Goal: Task Accomplishment & Management: Manage account settings

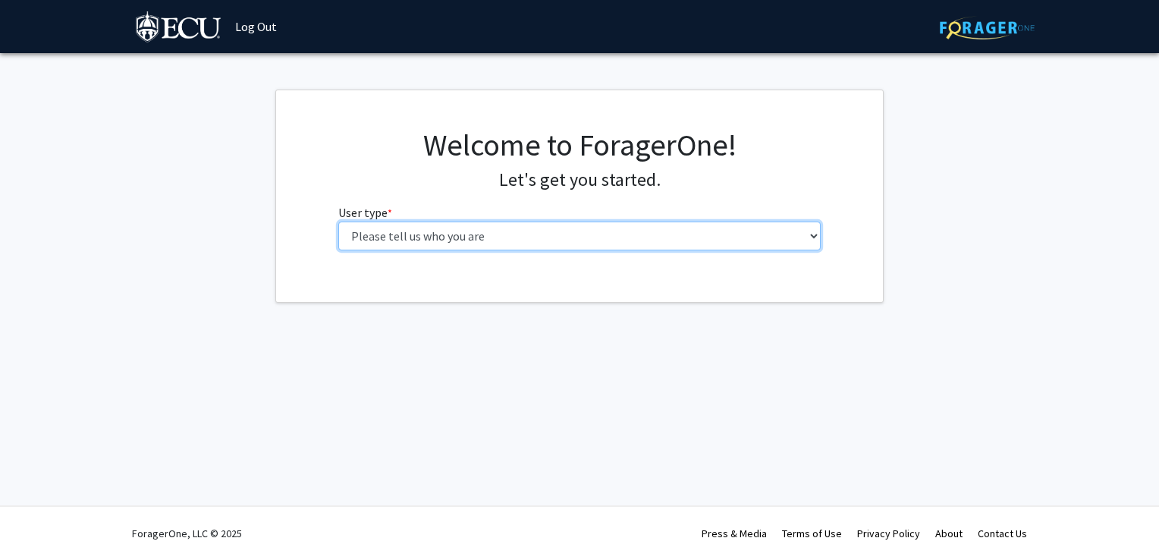
click at [532, 226] on select "Please tell us who you are Undergraduate Student Master's Student Doctoral Cand…" at bounding box center [579, 236] width 483 height 29
select select "1: undergrad"
click at [338, 222] on select "Please tell us who you are Undergraduate Student Master's Student Doctoral Cand…" at bounding box center [579, 236] width 483 height 29
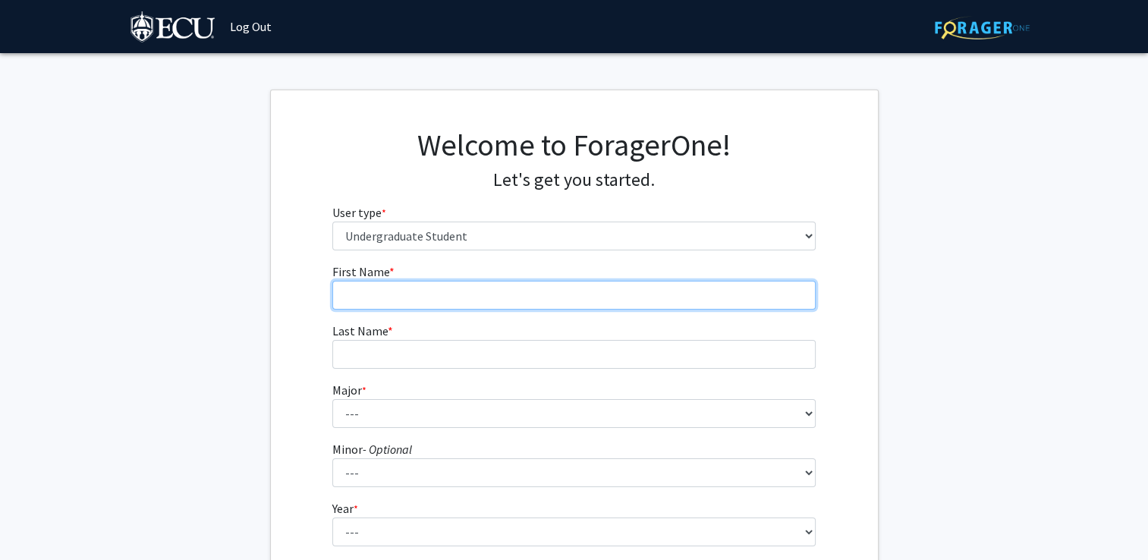
click at [410, 295] on input "First Name * required" at bounding box center [573, 295] width 483 height 29
type input "[PERSON_NAME]"
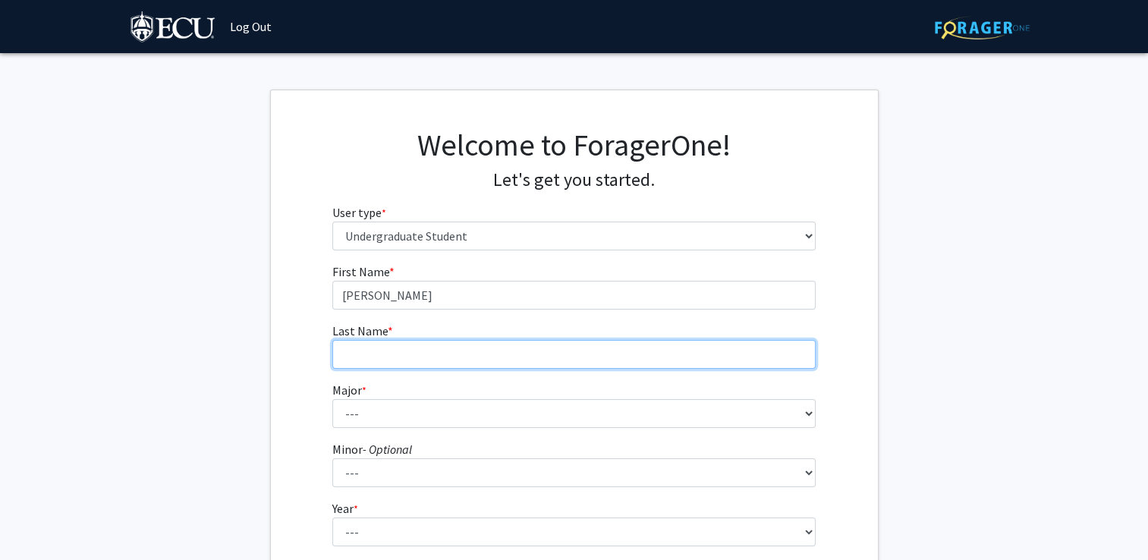
type input "[PERSON_NAME]"
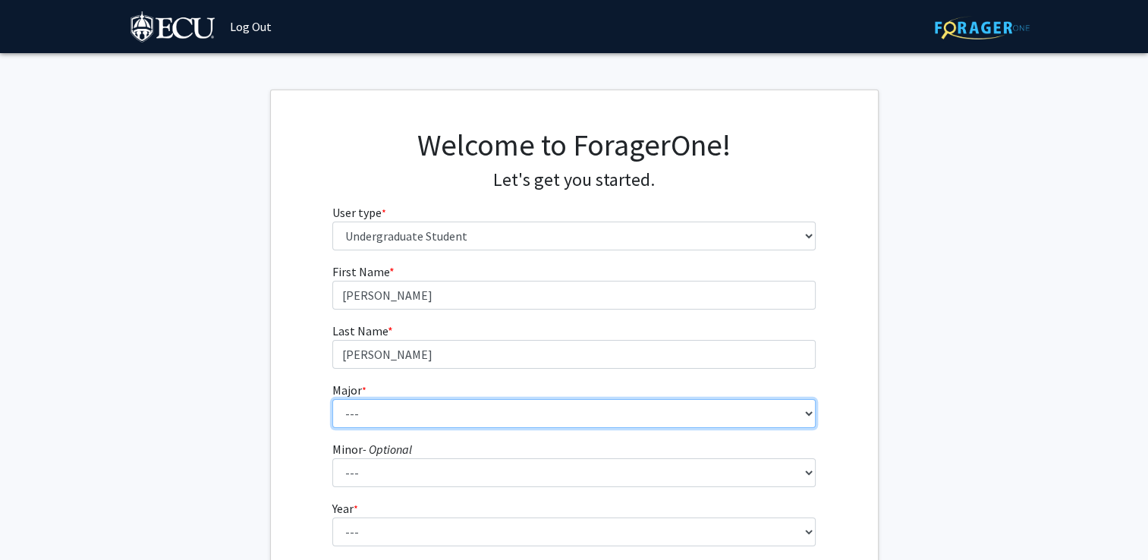
click at [379, 410] on select "--- Accounting African and African American Studies Anthropology Applied Atmosp…" at bounding box center [573, 413] width 483 height 29
select select "66: 1364"
click at [332, 399] on select "--- Accounting African and African American Studies Anthropology Applied Atmosp…" at bounding box center [573, 413] width 483 height 29
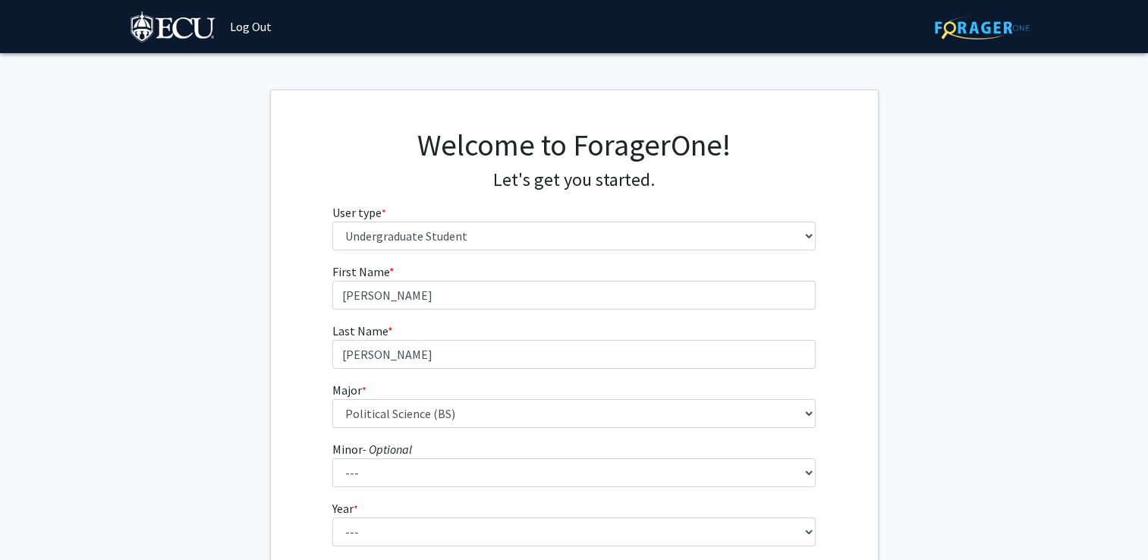
click at [295, 385] on div "First Name * required [PERSON_NAME] Last Name * required [PERSON_NAME] Major * …" at bounding box center [574, 454] width 607 height 385
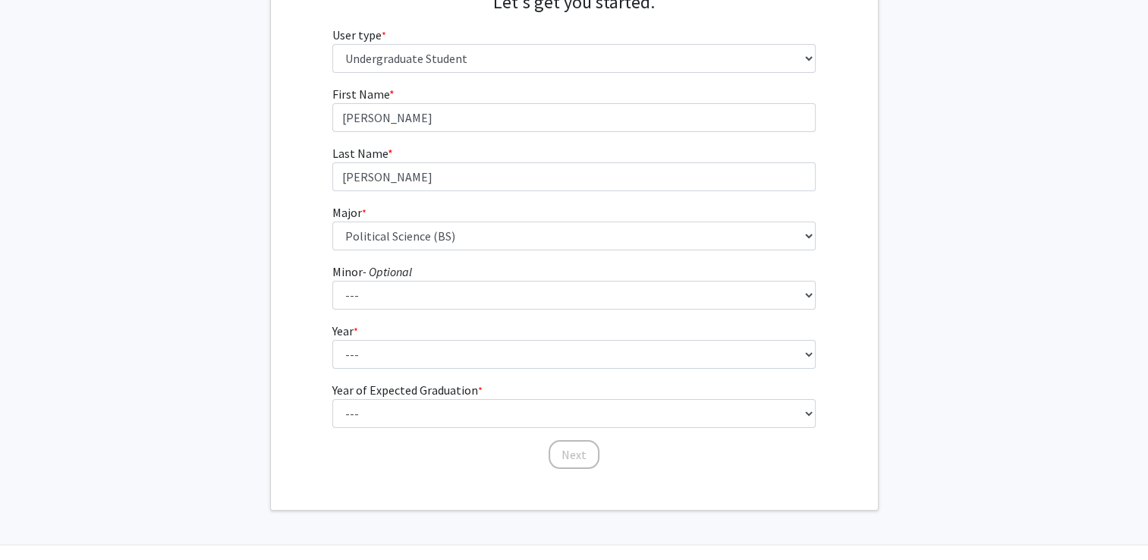
scroll to position [212, 0]
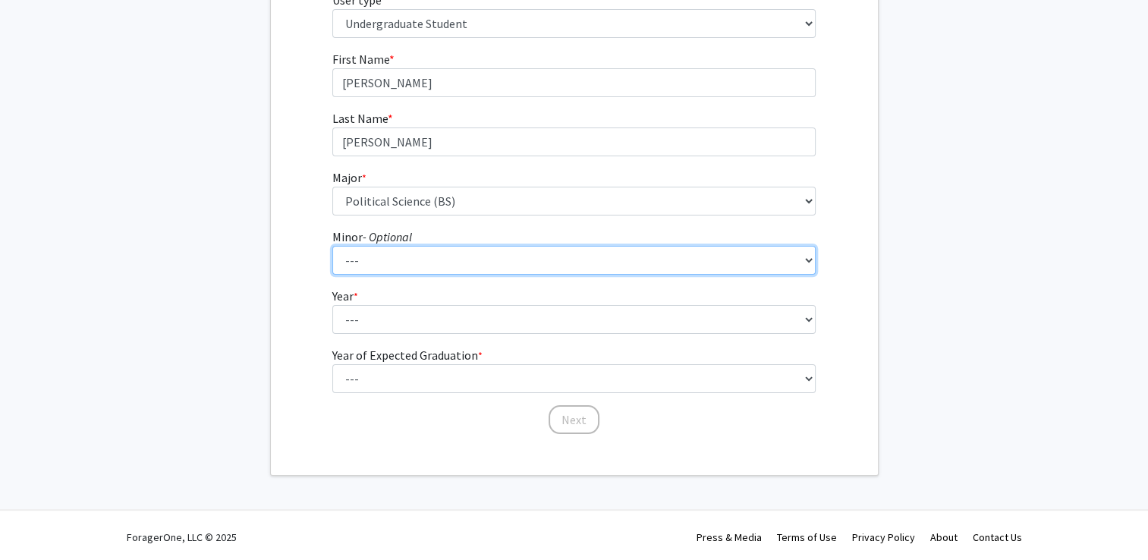
click at [413, 262] on select "--- Aerospace Studies African and African American Studies Alcohol and Drug Stu…" at bounding box center [573, 260] width 483 height 29
select select "61: 1006"
click at [332, 246] on select "--- Aerospace Studies African and African American Studies Alcohol and Drug Stu…" at bounding box center [573, 260] width 483 height 29
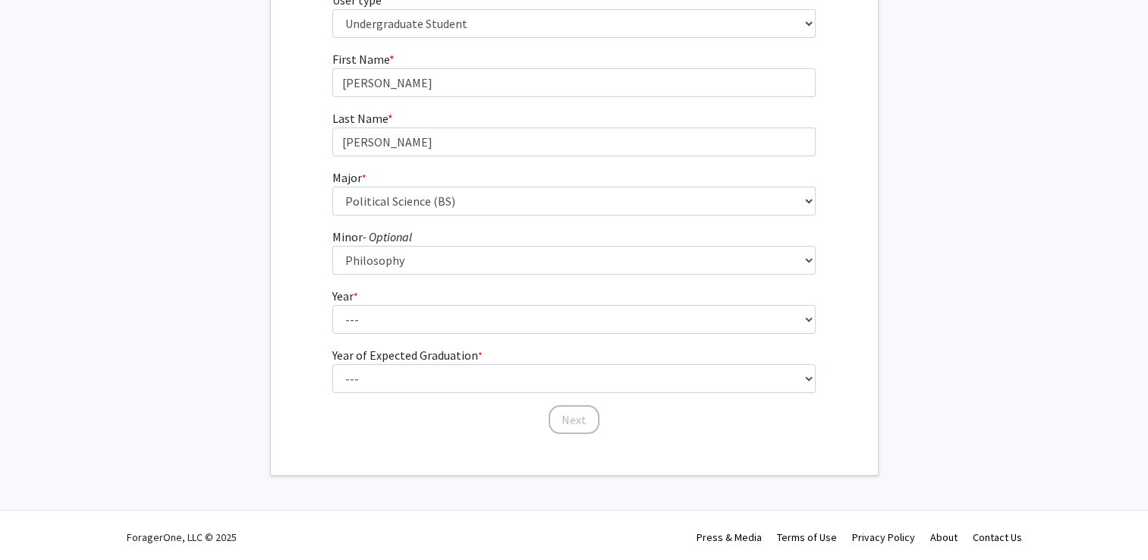
click at [286, 263] on div "First Name * required [PERSON_NAME] Last Name * required [PERSON_NAME] Major * …" at bounding box center [574, 242] width 607 height 385
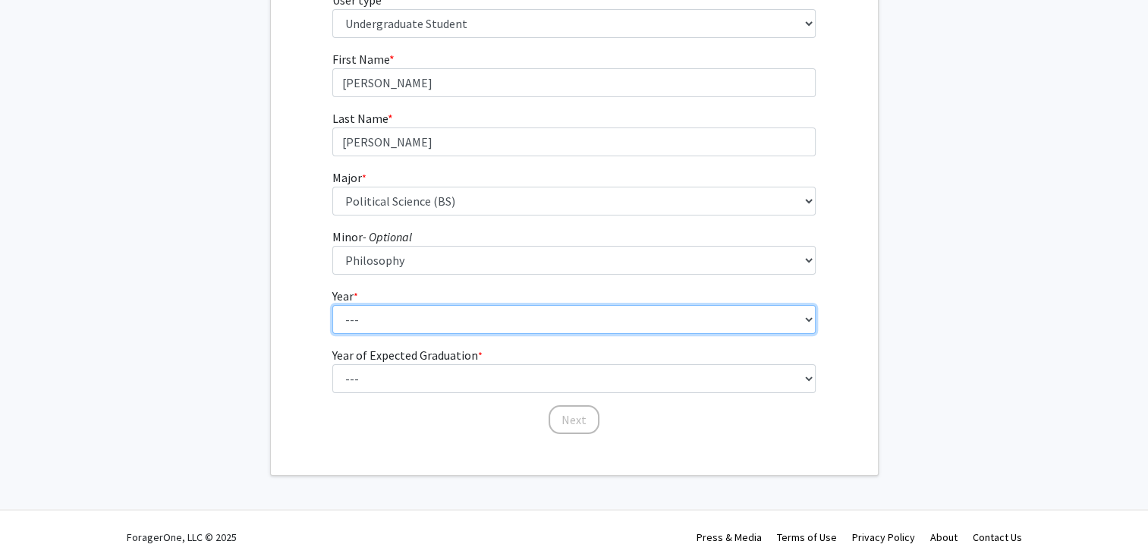
click at [367, 314] on select "--- First-year Sophomore Junior Senior Postbaccalaureate Certificate" at bounding box center [573, 319] width 483 height 29
select select "4: senior"
click at [332, 305] on select "--- First-year Sophomore Junior Senior Postbaccalaureate Certificate" at bounding box center [573, 319] width 483 height 29
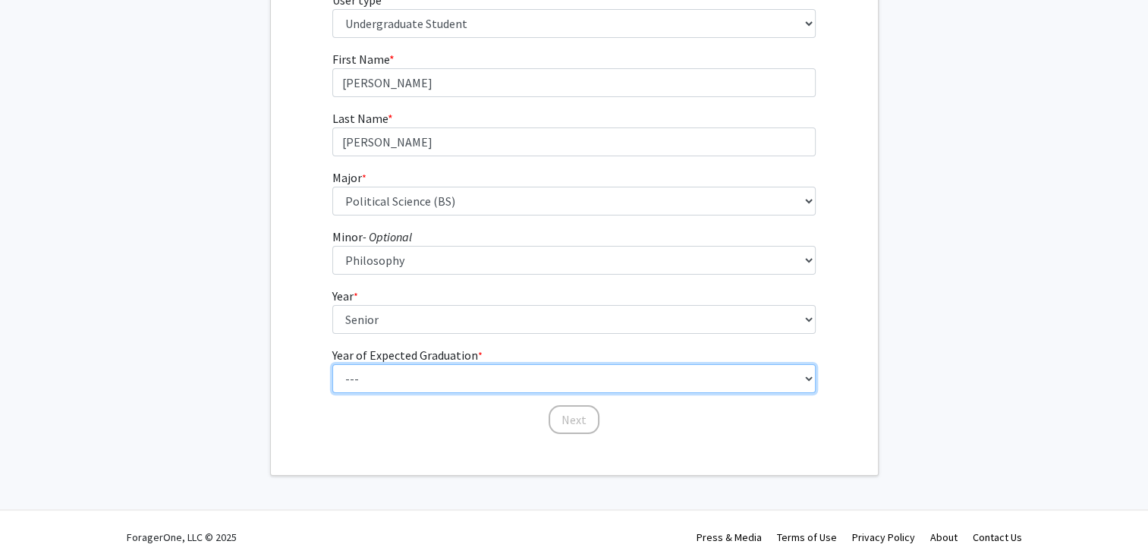
click at [391, 384] on select "--- 2025 2026 2027 2028 2029 2030 2031 2032 2033 2034" at bounding box center [573, 378] width 483 height 29
select select "2: 2026"
click at [332, 364] on select "--- 2025 2026 2027 2028 2029 2030 2031 2032 2033 2034" at bounding box center [573, 378] width 483 height 29
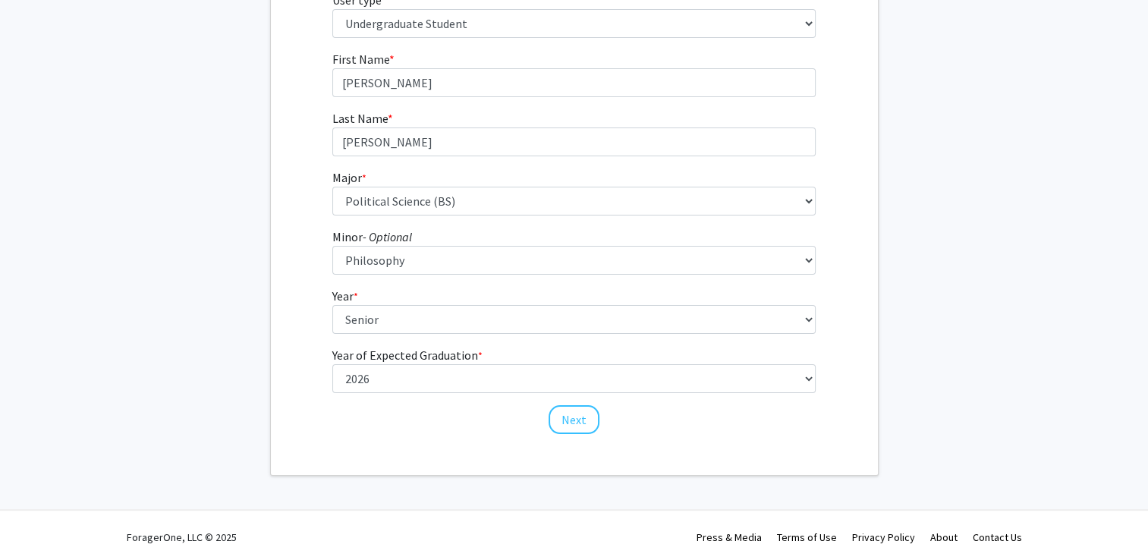
click at [294, 232] on div "First Name * required [PERSON_NAME] Last Name * required [PERSON_NAME] Major * …" at bounding box center [574, 242] width 607 height 385
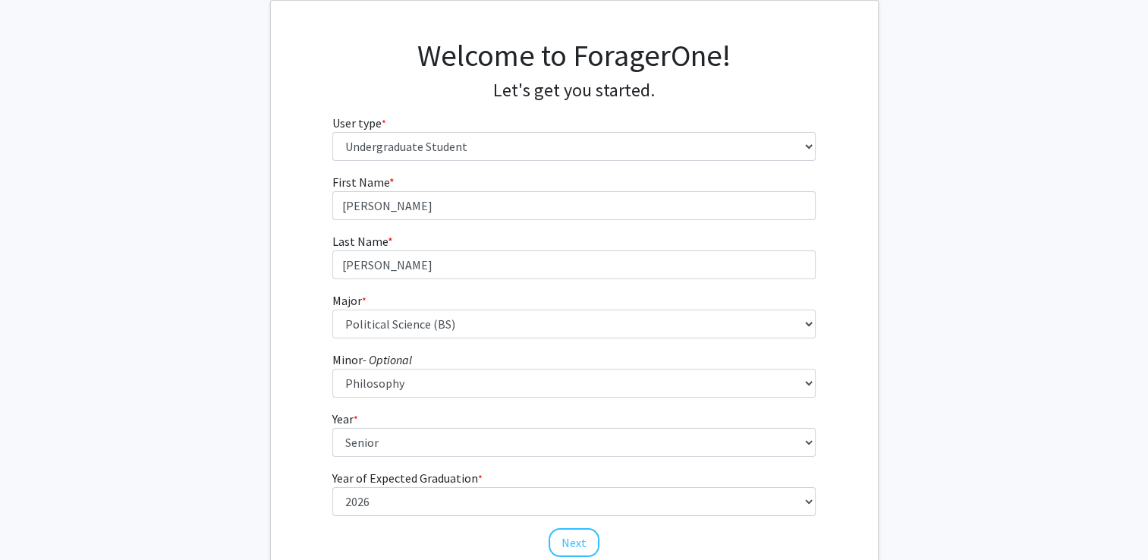
scroll to position [91, 0]
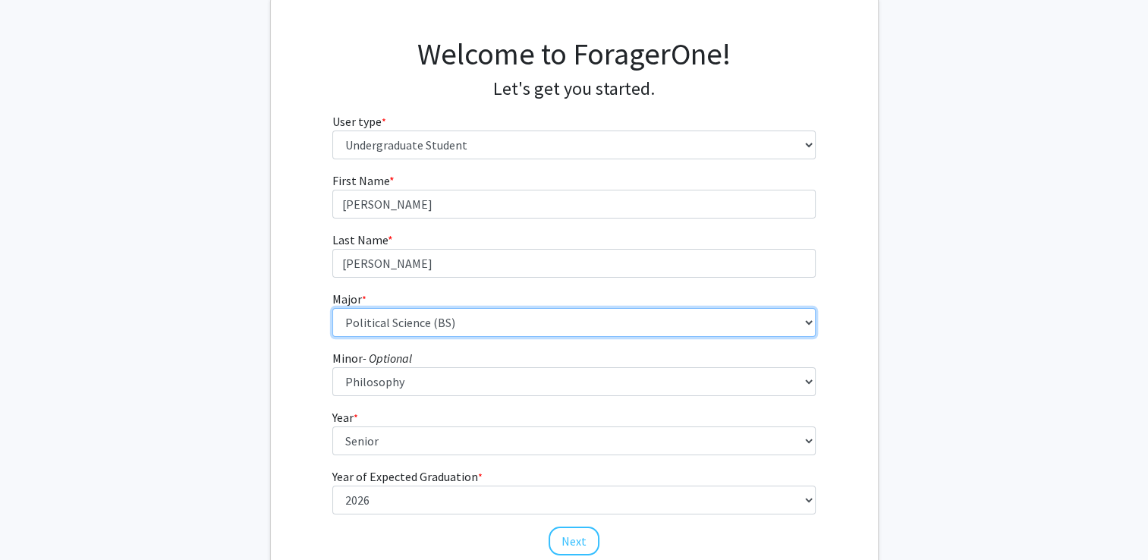
click at [478, 313] on select "--- Accounting African and African American Studies Anthropology Applied Atmosp…" at bounding box center [573, 322] width 483 height 29
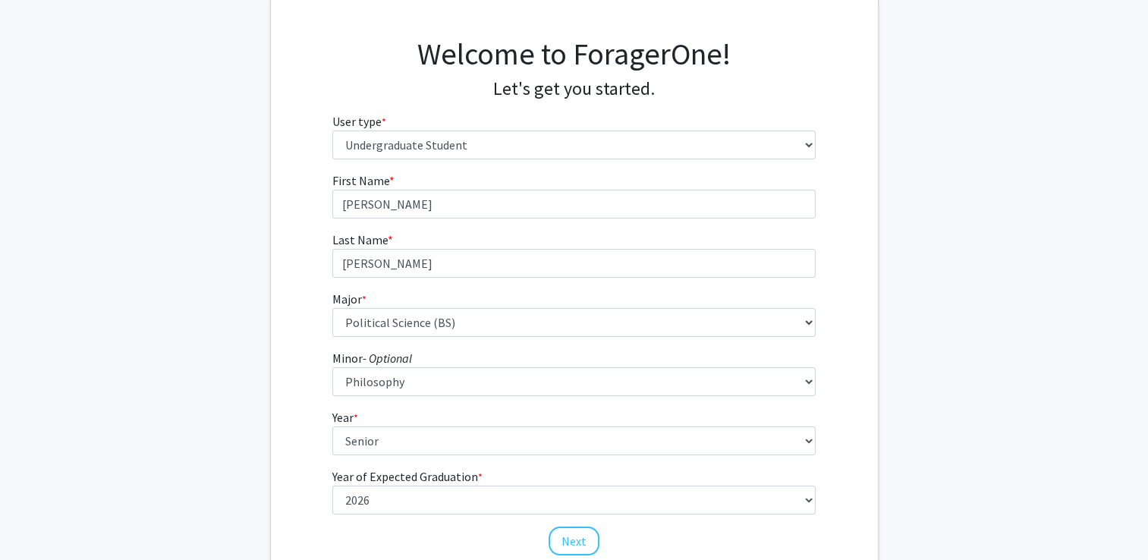
click at [1076, 178] on fg-get-started "Welcome to ForagerOne! Let's get you started. User type * required Please tell …" at bounding box center [574, 297] width 1148 height 599
click at [998, 356] on fg-get-started "Welcome to ForagerOne! Let's get you started. User type * required Please tell …" at bounding box center [574, 297] width 1148 height 599
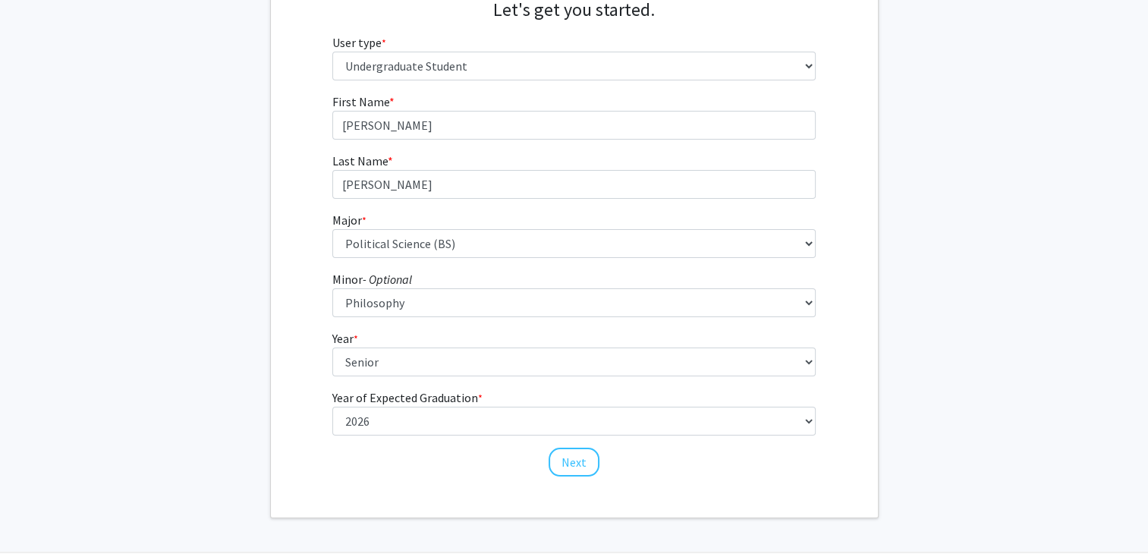
scroll to position [215, 0]
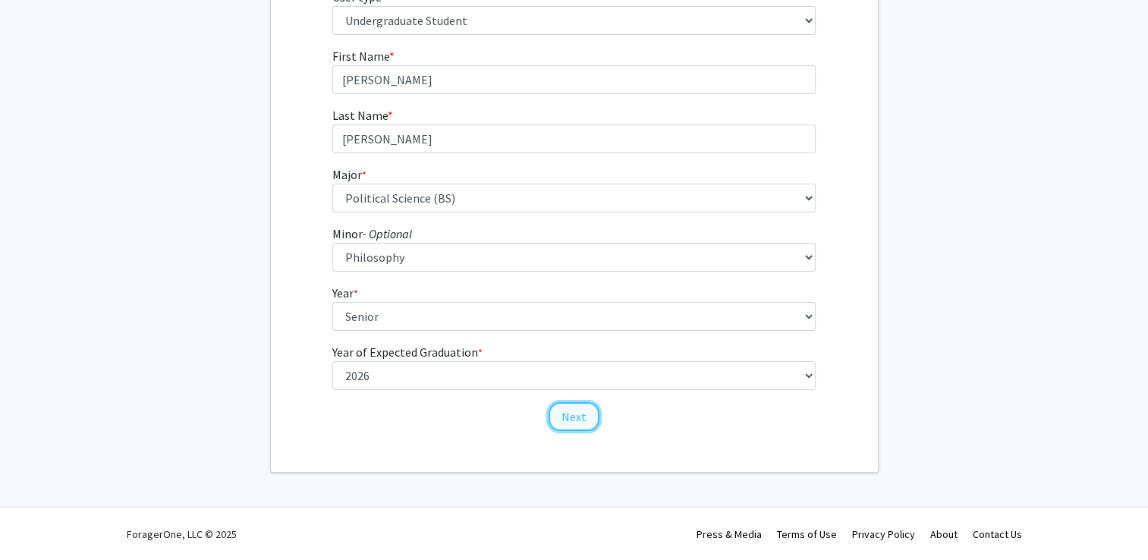
click at [558, 419] on button "Next" at bounding box center [573, 416] width 51 height 29
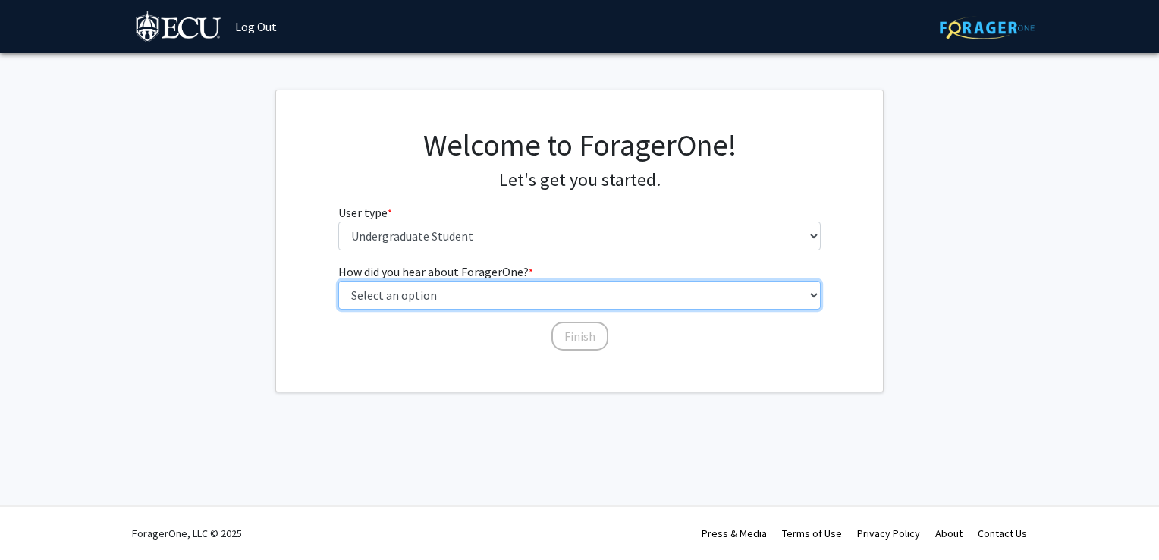
click at [482, 295] on select "Select an option Peer/student recommendation Faculty/staff recommendation Unive…" at bounding box center [579, 295] width 483 height 29
select select "1: peer_recommendation"
click at [338, 281] on select "Select an option Peer/student recommendation Faculty/staff recommendation Unive…" at bounding box center [579, 295] width 483 height 29
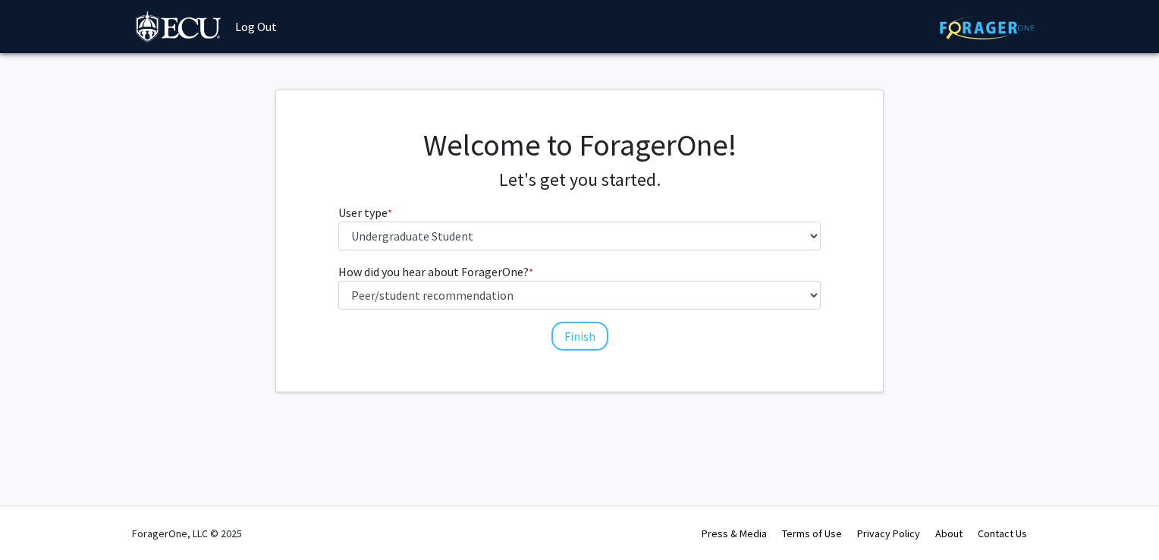
click at [400, 322] on div "Finish" at bounding box center [579, 329] width 483 height 15
click at [591, 347] on button "Finish" at bounding box center [580, 336] width 57 height 29
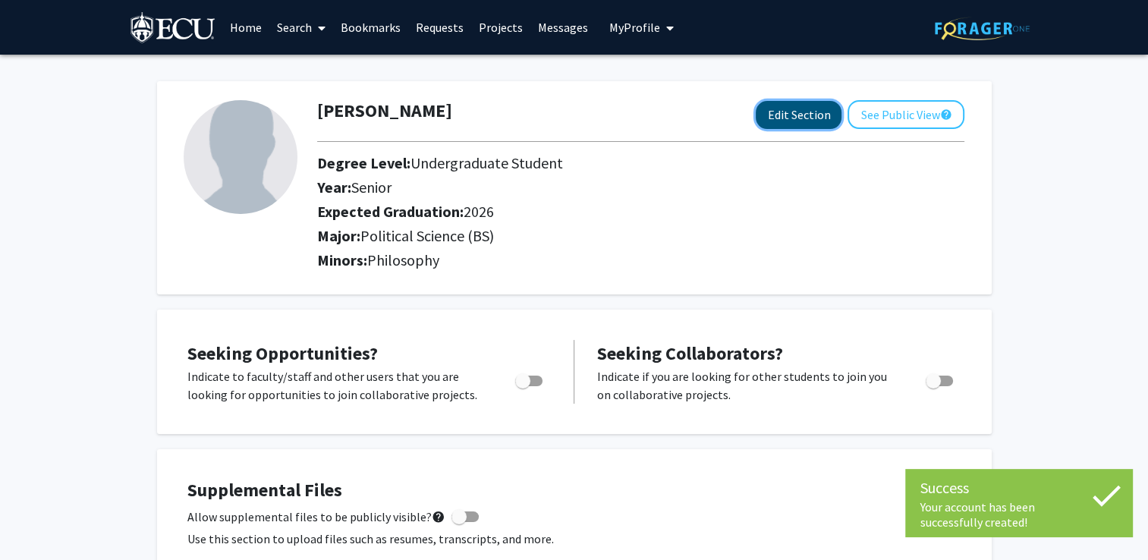
click at [808, 123] on button "Edit Section" at bounding box center [799, 115] width 86 height 28
select select "senior"
select select "2026"
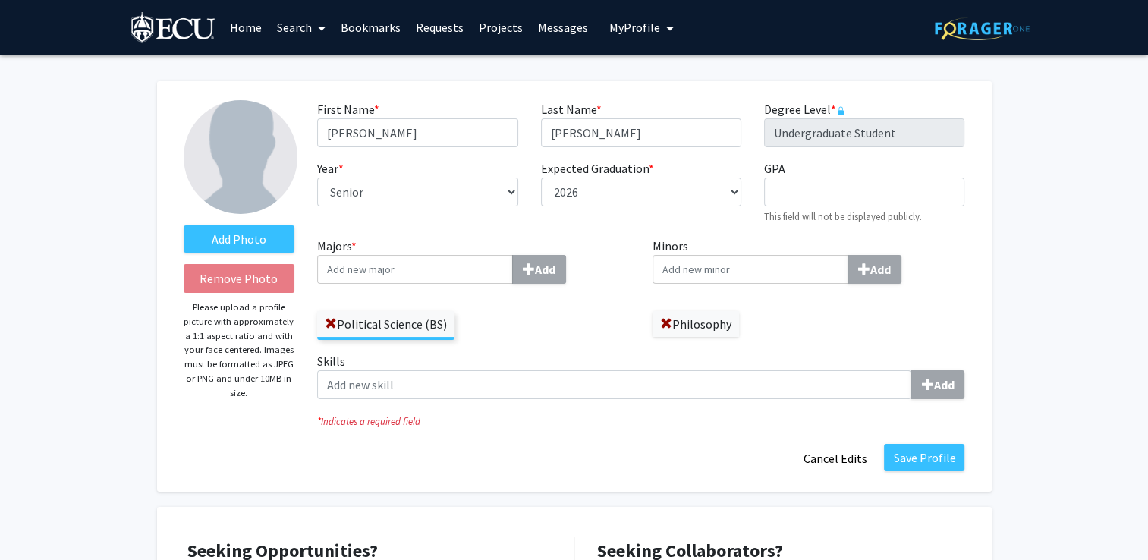
click at [457, 281] on input "Majors * Add" at bounding box center [415, 269] width 196 height 29
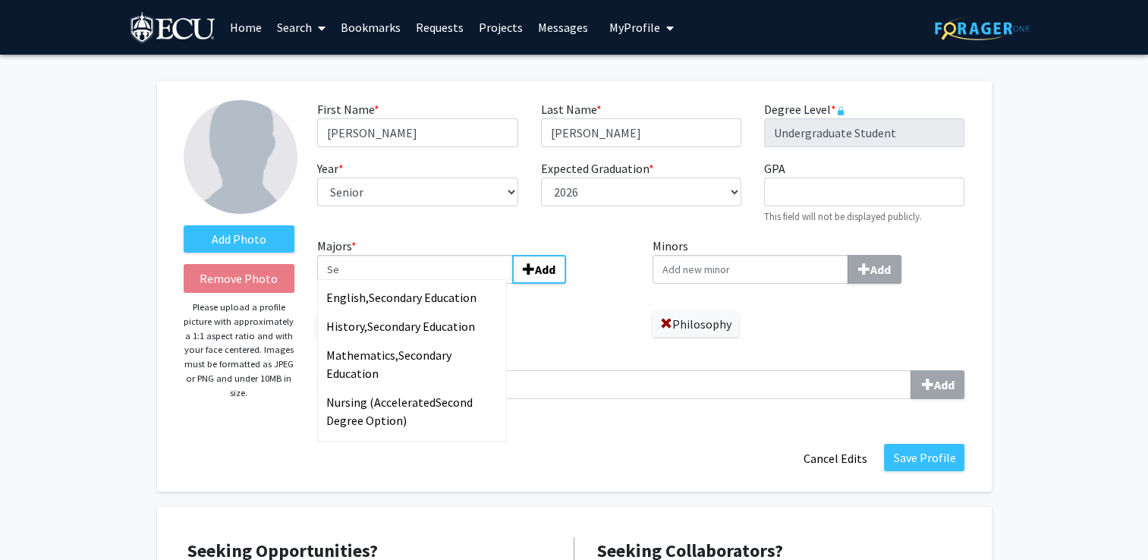
type input "S"
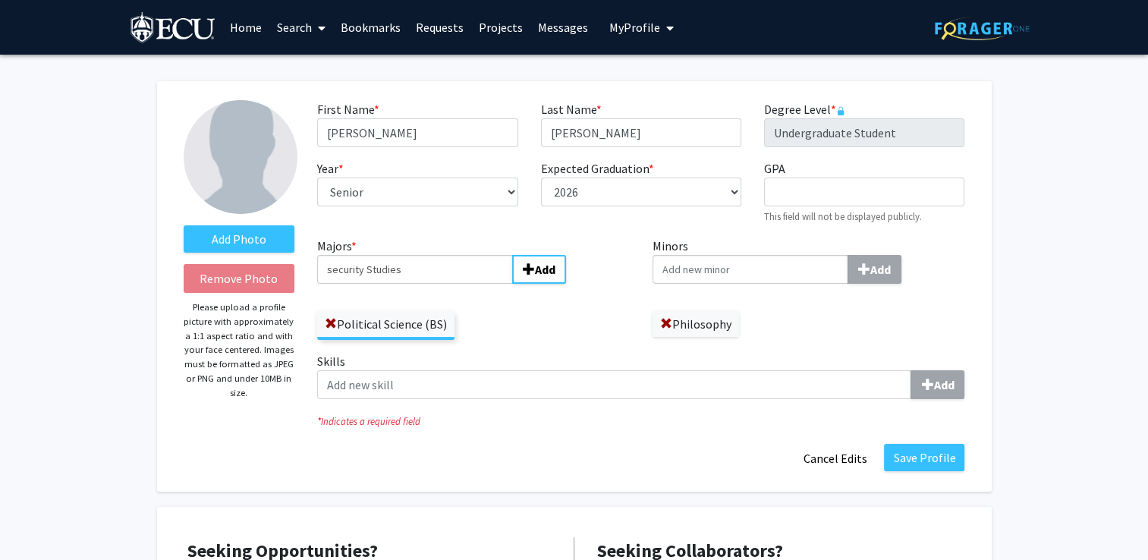
click at [333, 275] on input "security Studies" at bounding box center [415, 269] width 196 height 29
type input "Security Studies"
click at [552, 270] on b "Add" at bounding box center [545, 269] width 20 height 15
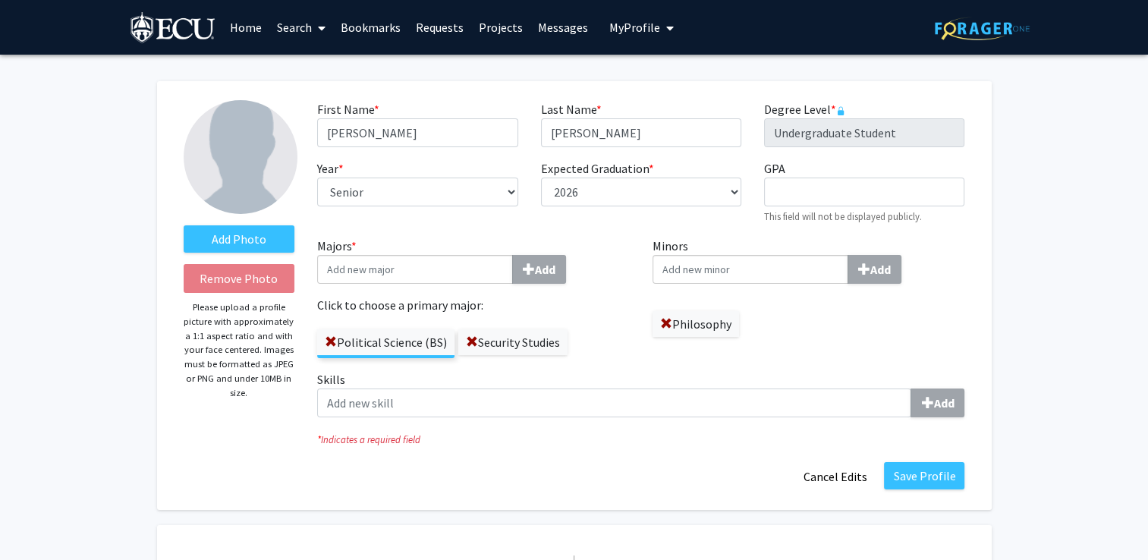
click at [590, 314] on div "Political Science (BS) Security Studies" at bounding box center [473, 336] width 313 height 44
click at [495, 339] on label "Security Studies" at bounding box center [512, 342] width 109 height 26
click at [0, 0] on input "Security Studies" at bounding box center [0, 0] width 0 height 0
click at [467, 346] on span at bounding box center [472, 342] width 12 height 12
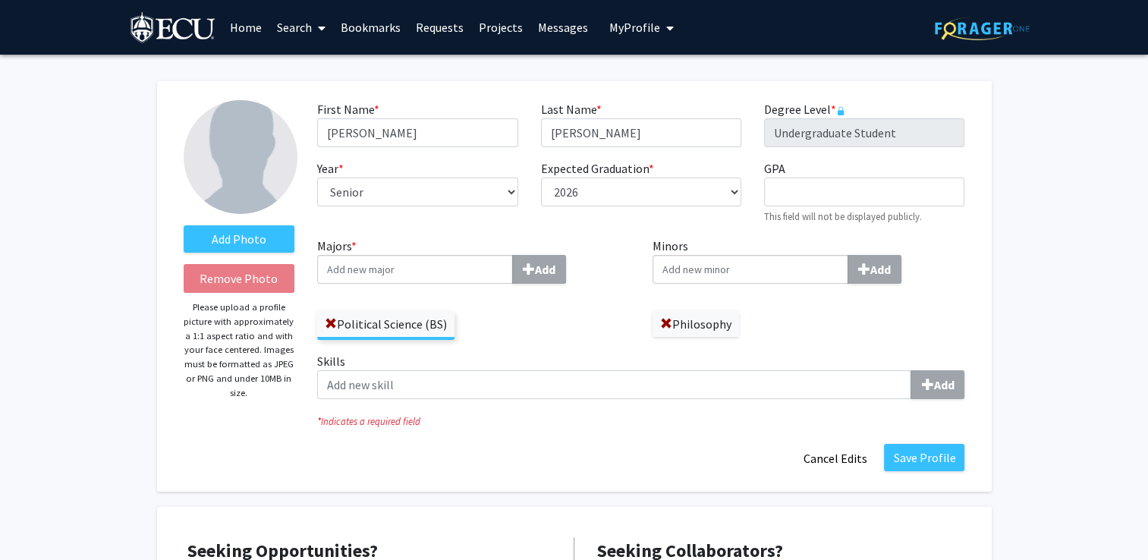
click at [425, 278] on input "Majors * Add" at bounding box center [415, 269] width 196 height 29
type input "Security Studies (BS)"
click at [537, 270] on b "Add" at bounding box center [545, 269] width 20 height 15
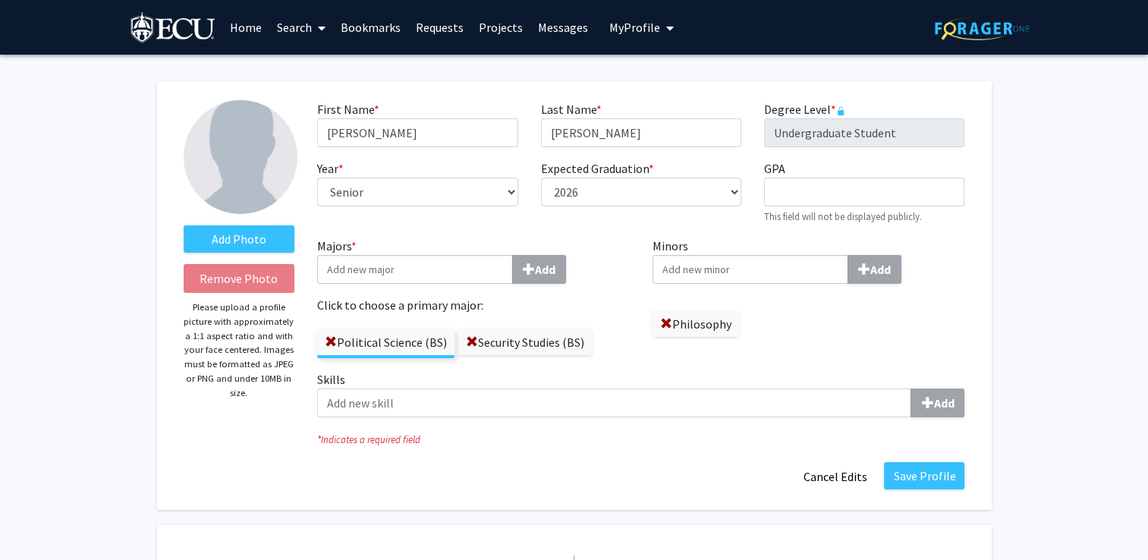
click at [611, 315] on div "Political Science (BS) Security Studies (BS)" at bounding box center [473, 336] width 313 height 44
click at [907, 469] on button "Save Profile" at bounding box center [924, 475] width 80 height 27
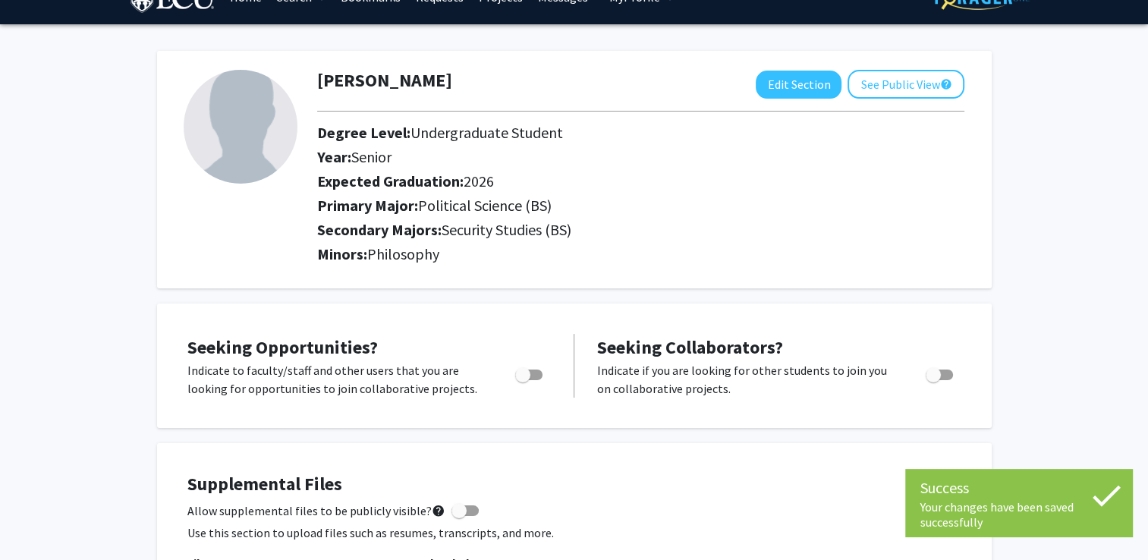
scroll to position [61, 0]
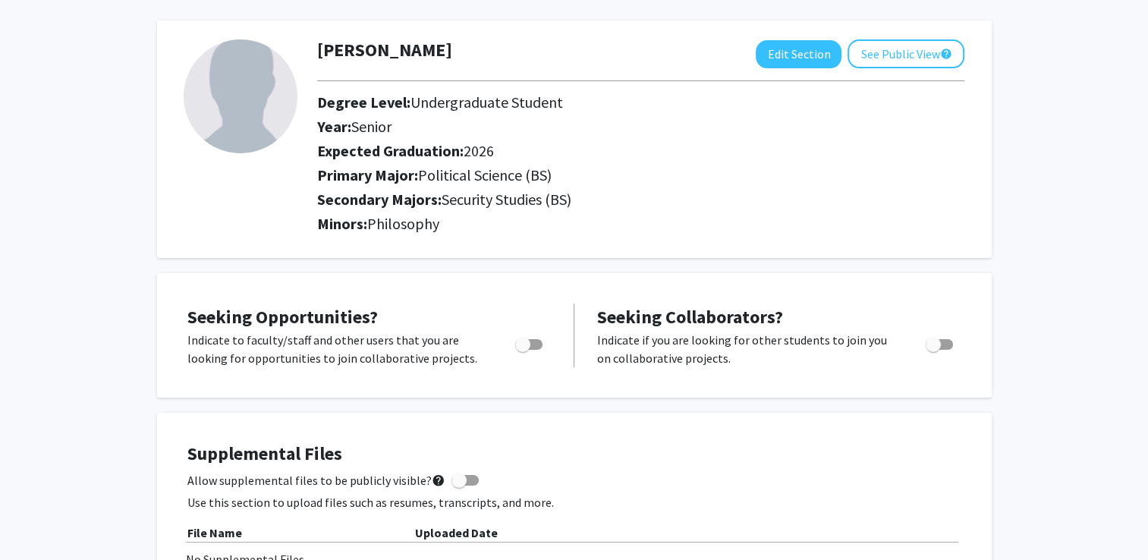
click at [517, 347] on span "Toggle" at bounding box center [522, 344] width 15 height 15
click at [522, 350] on input "Are you actively seeking opportunities?" at bounding box center [522, 350] width 1 height 1
checkbox input "true"
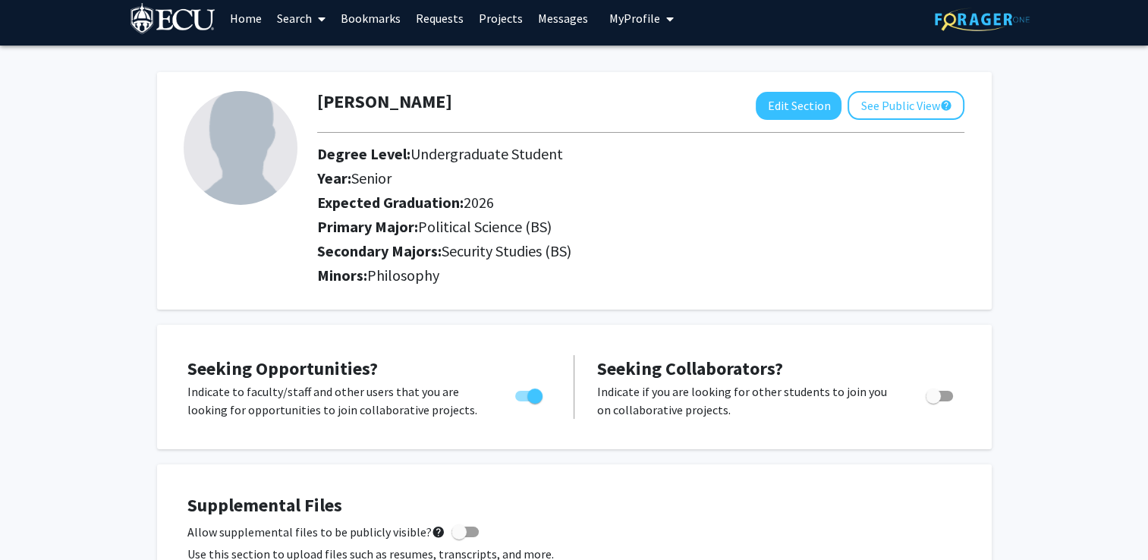
scroll to position [0, 0]
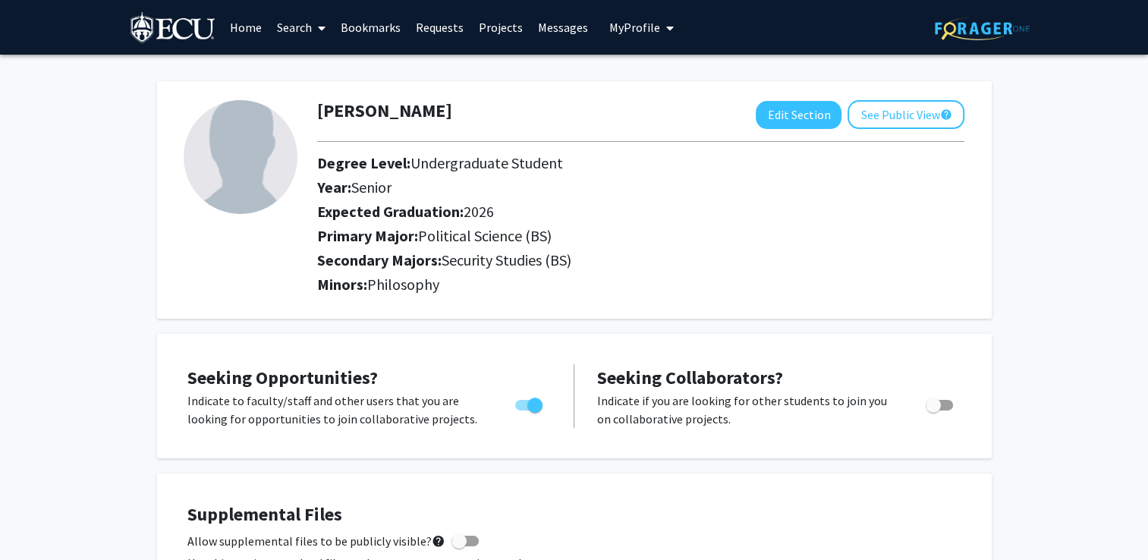
click at [496, 24] on link "Projects" at bounding box center [500, 27] width 59 height 53
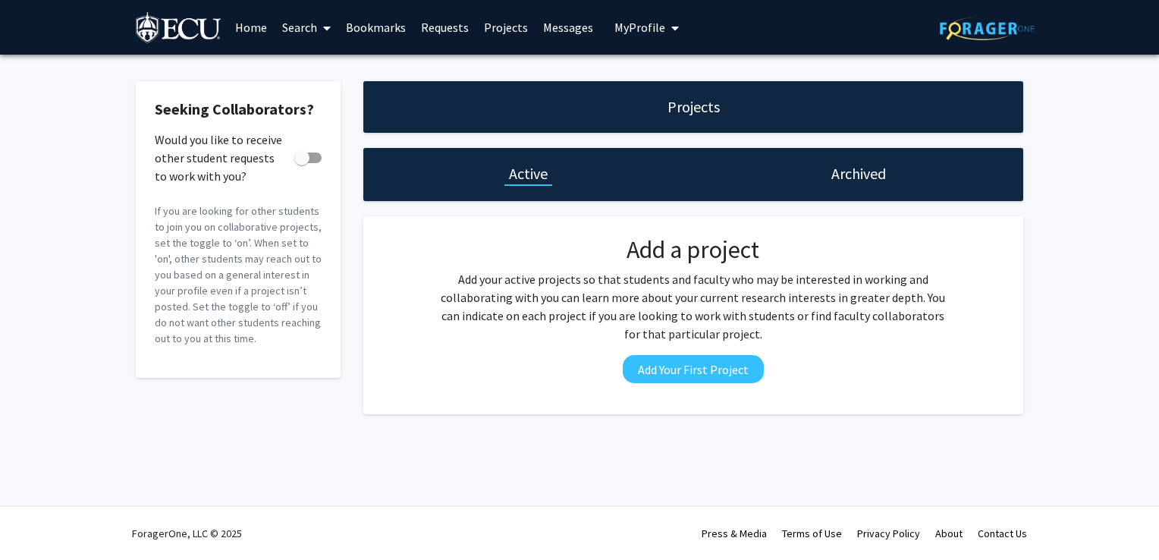
click at [264, 29] on link "Home" at bounding box center [251, 27] width 47 height 53
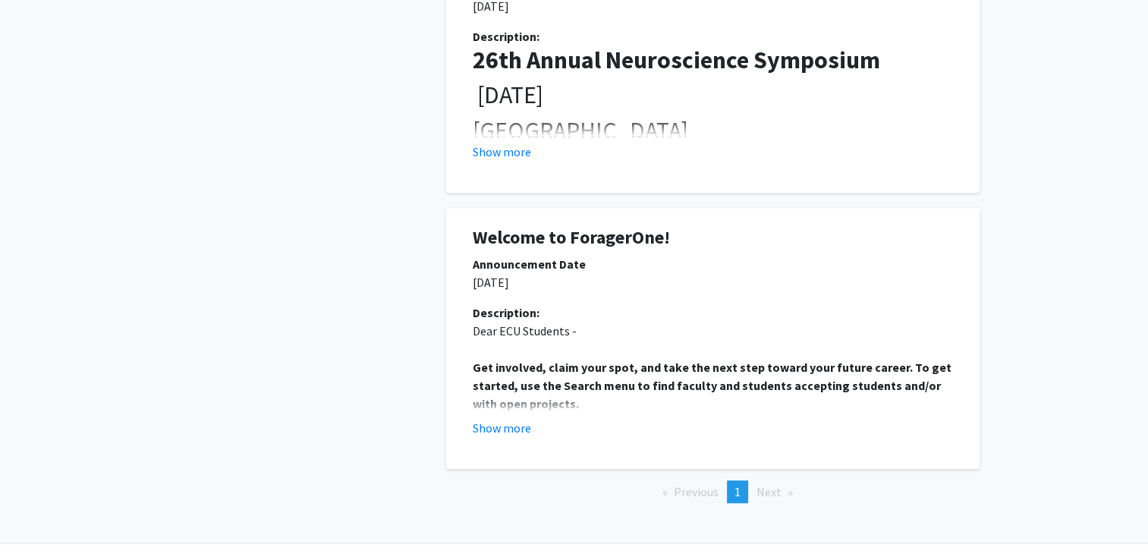
scroll to position [1056, 0]
